Goal: Task Accomplishment & Management: Use online tool/utility

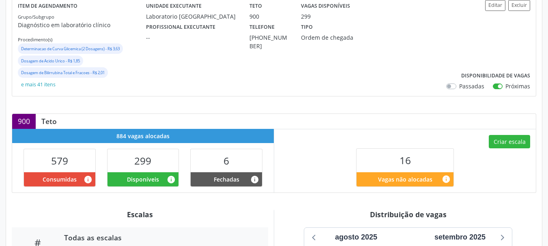
scroll to position [284, 0]
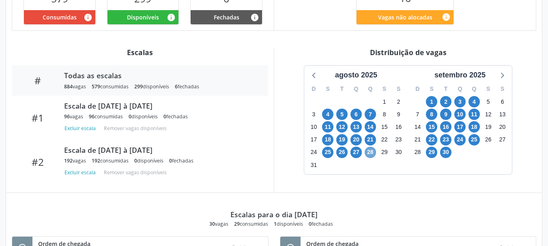
click at [369, 152] on span "28" at bounding box center [369, 152] width 11 height 11
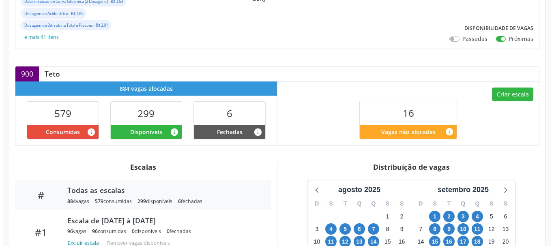
scroll to position [152, 0]
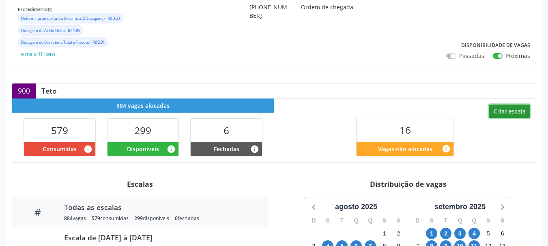
click at [497, 113] on button "Criar escala" at bounding box center [509, 112] width 41 height 14
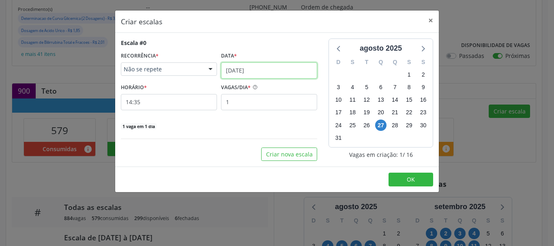
click at [258, 73] on input "[DATE]" at bounding box center [269, 70] width 96 height 16
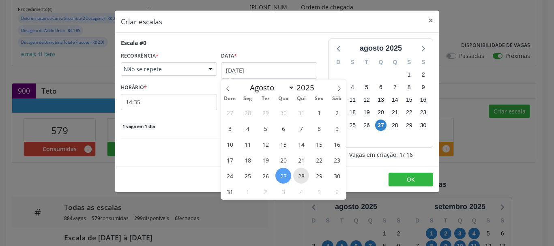
click at [304, 173] on span "28" at bounding box center [301, 176] width 16 height 16
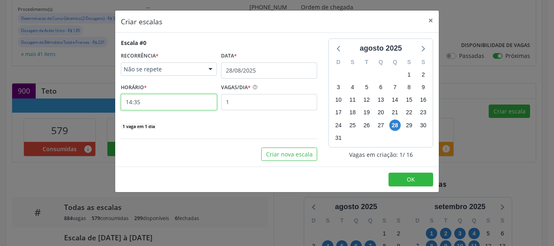
click at [158, 100] on input "14:35" at bounding box center [169, 102] width 96 height 16
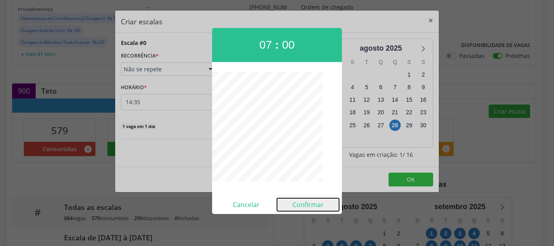
click at [310, 200] on button "Confirmar" at bounding box center [308, 204] width 62 height 13
type input "07:00"
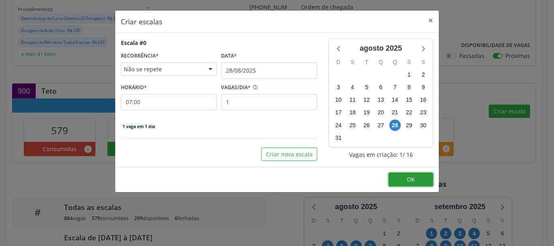
click at [407, 184] on button "OK" at bounding box center [410, 180] width 45 height 14
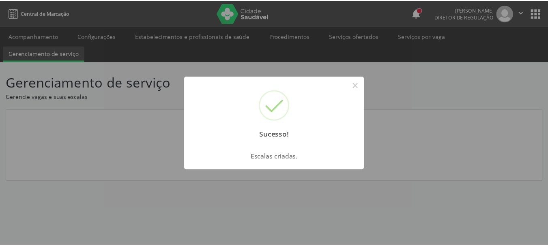
scroll to position [0, 0]
